Goal: Information Seeking & Learning: Learn about a topic

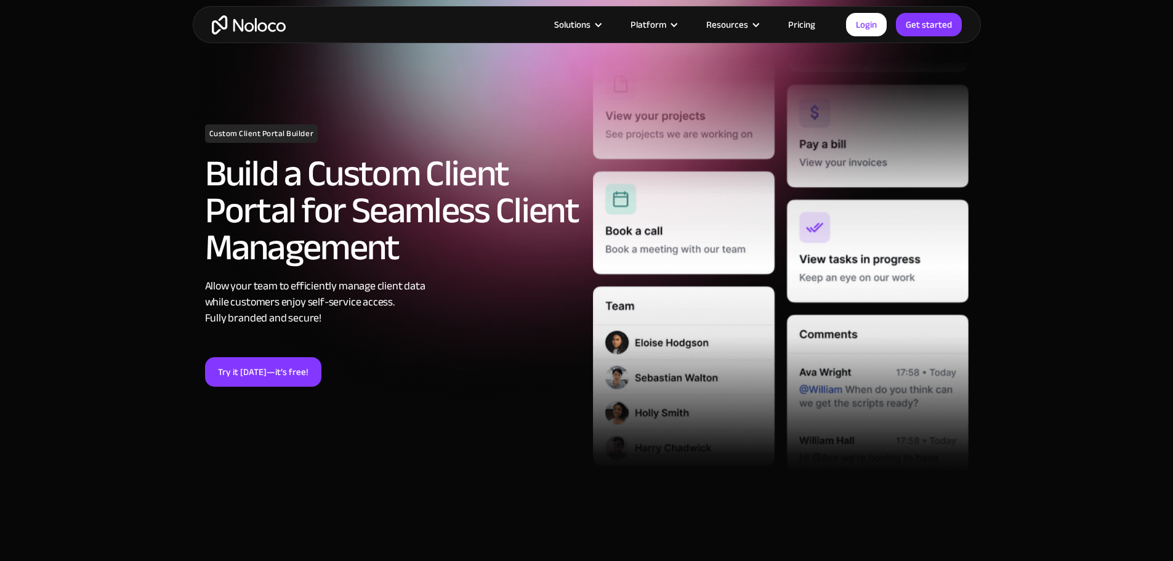
scroll to position [123, 0]
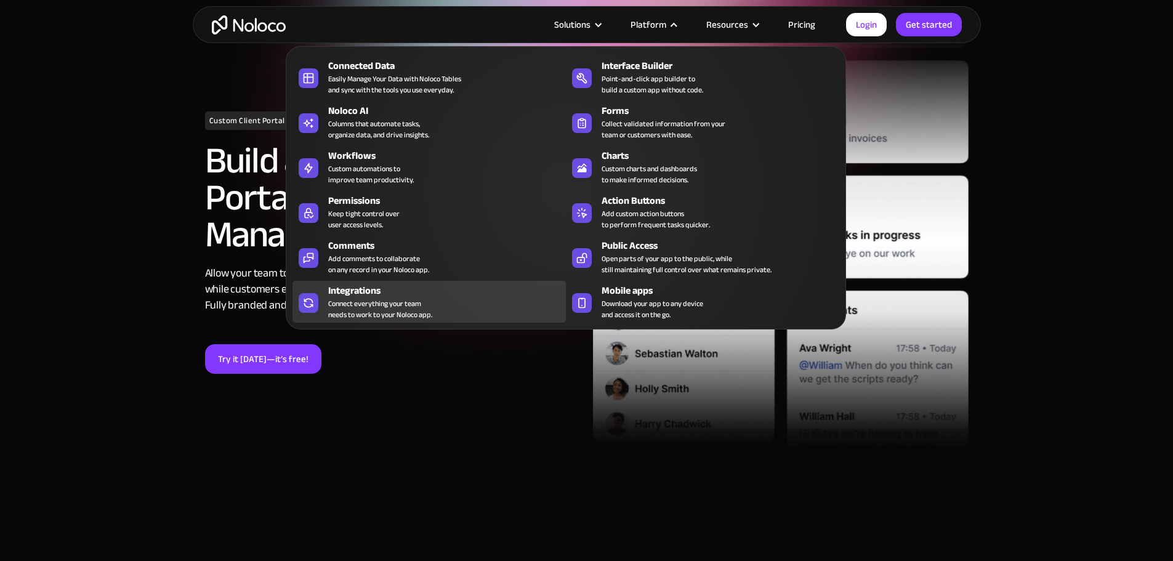
click at [384, 307] on div "Connect everything your team needs to work to your Noloco app." at bounding box center [380, 309] width 104 height 22
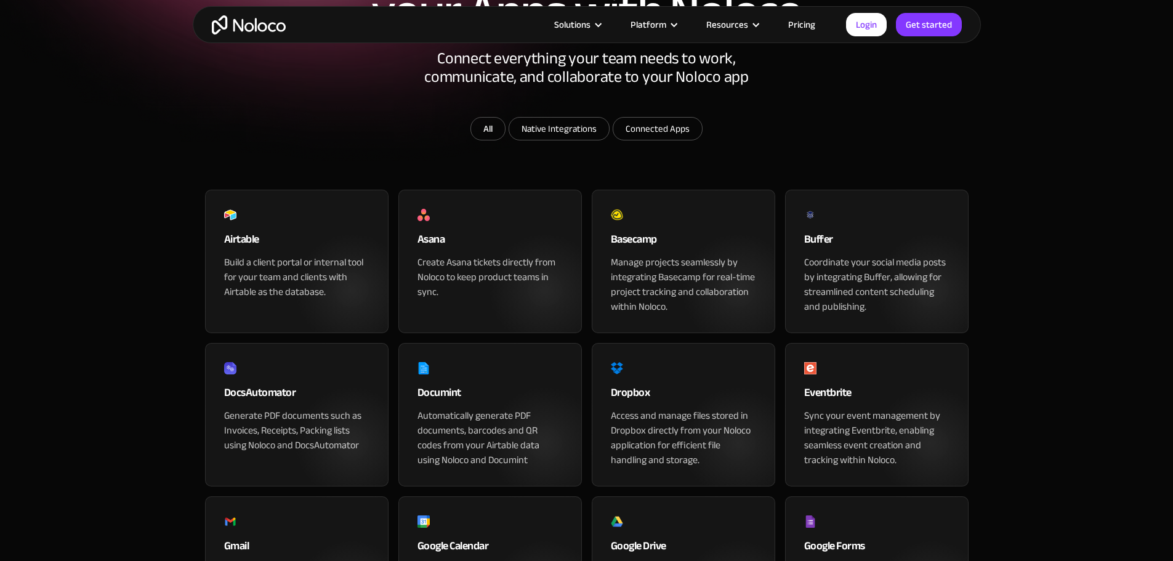
scroll to position [246, 0]
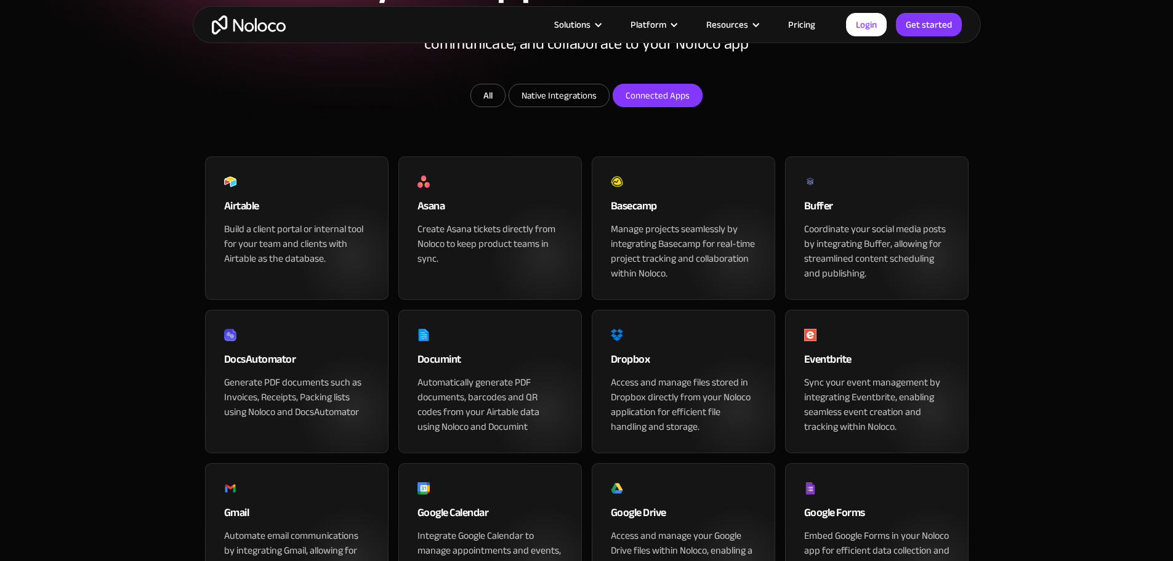
click at [653, 106] on input "Connected Apps" at bounding box center [657, 95] width 89 height 22
checkbox input "true"
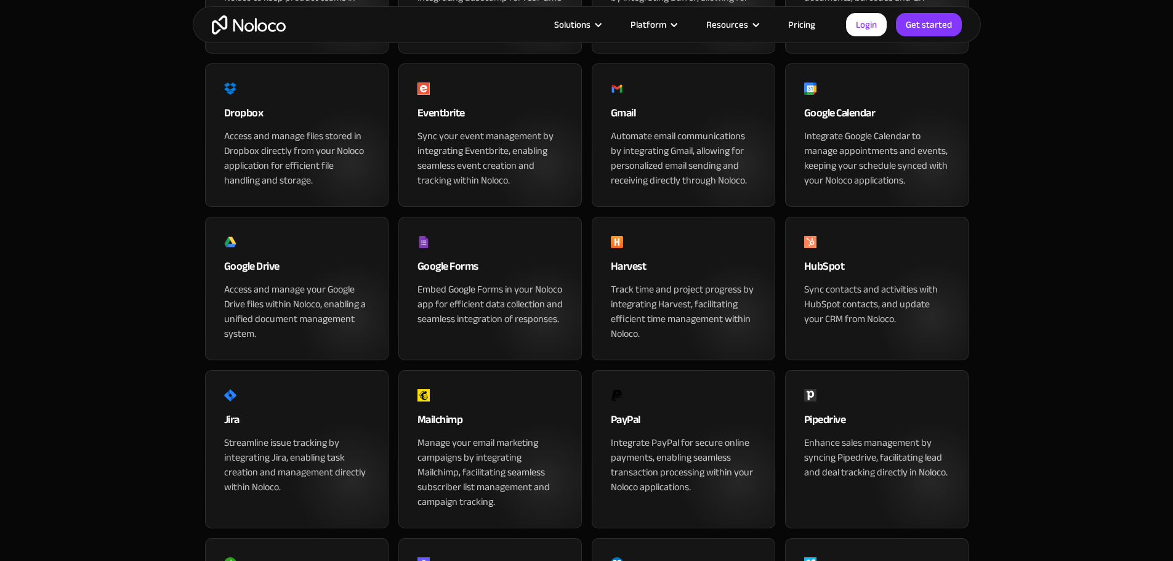
scroll to position [185, 0]
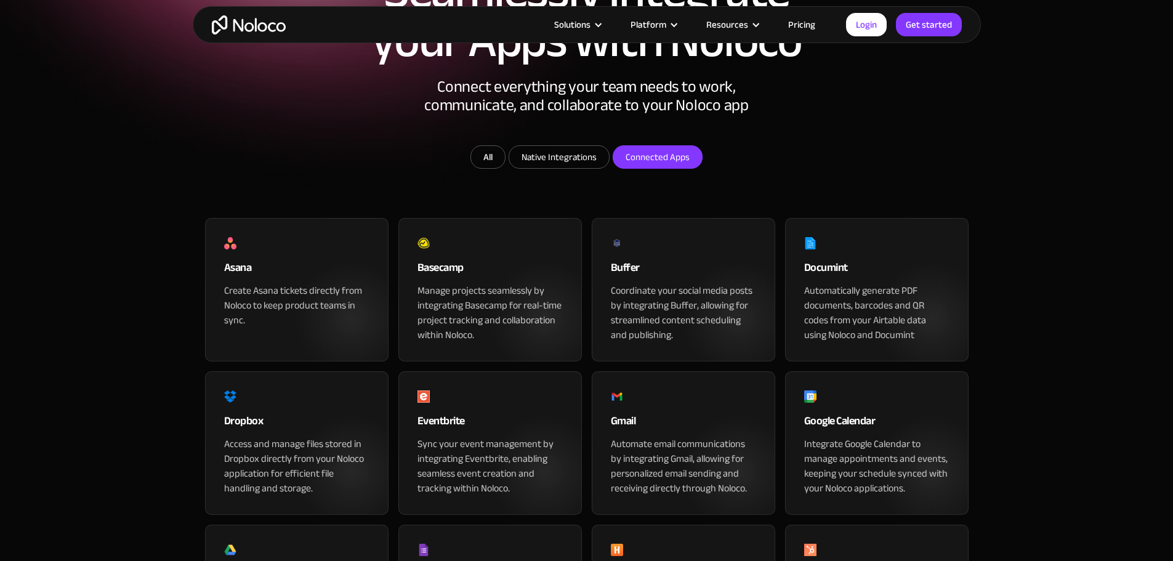
click at [790, 19] on link "Pricing" at bounding box center [801, 25] width 58 height 16
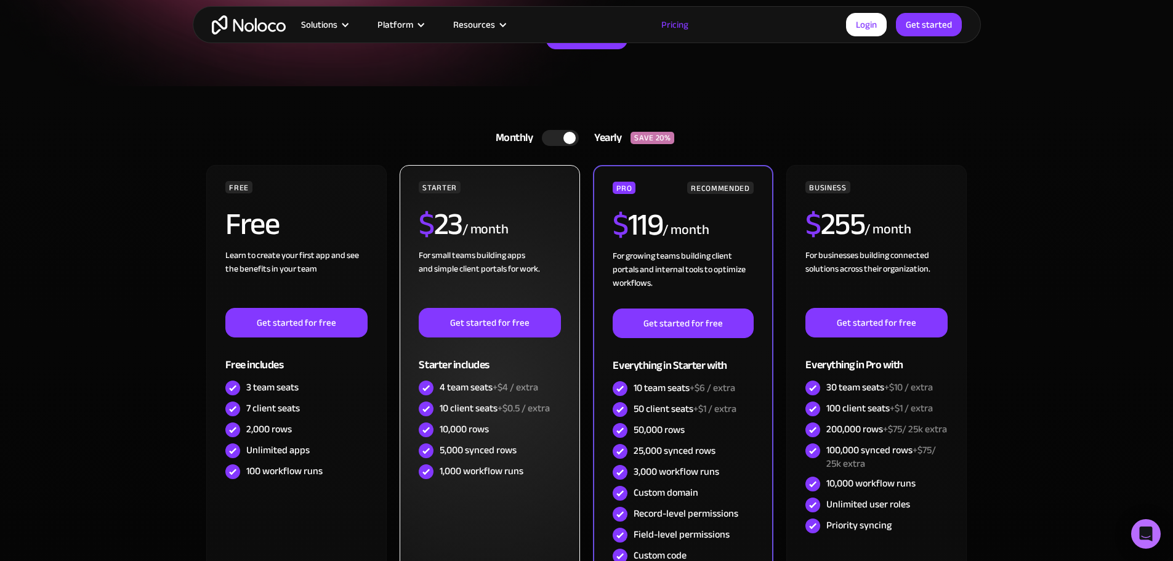
scroll to position [185, 0]
